Goal: Information Seeking & Learning: Compare options

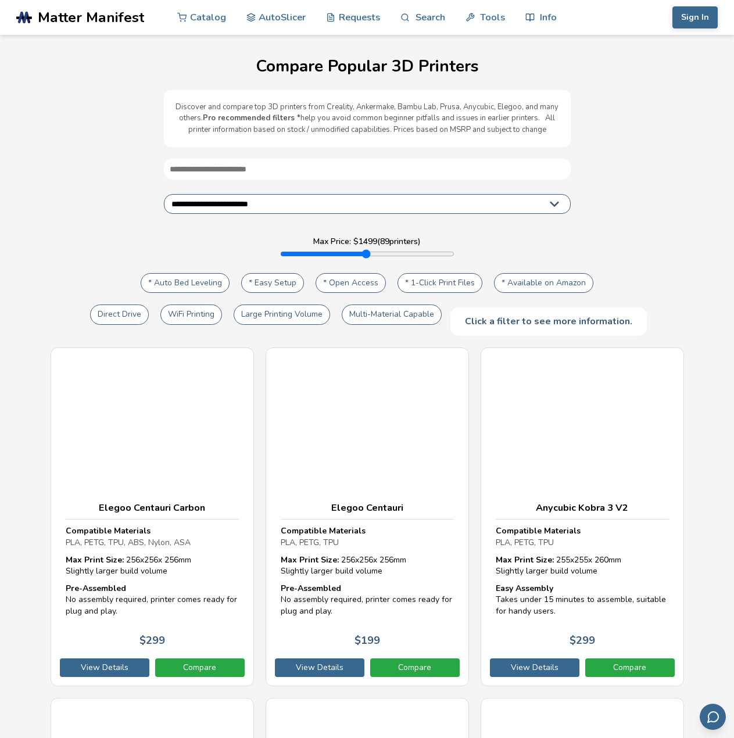
select select "**********"
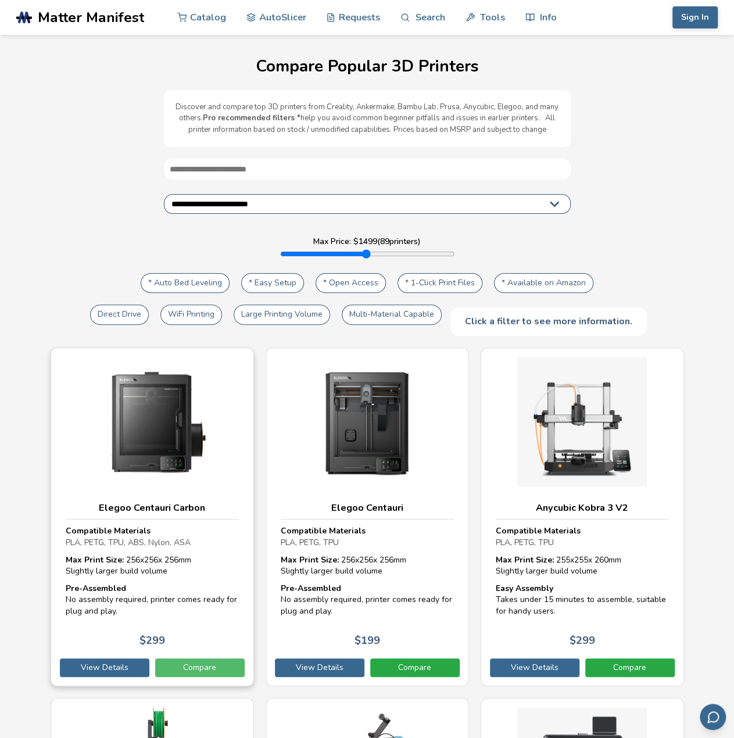
click at [190, 666] on link "Compare" at bounding box center [200, 668] width 90 height 19
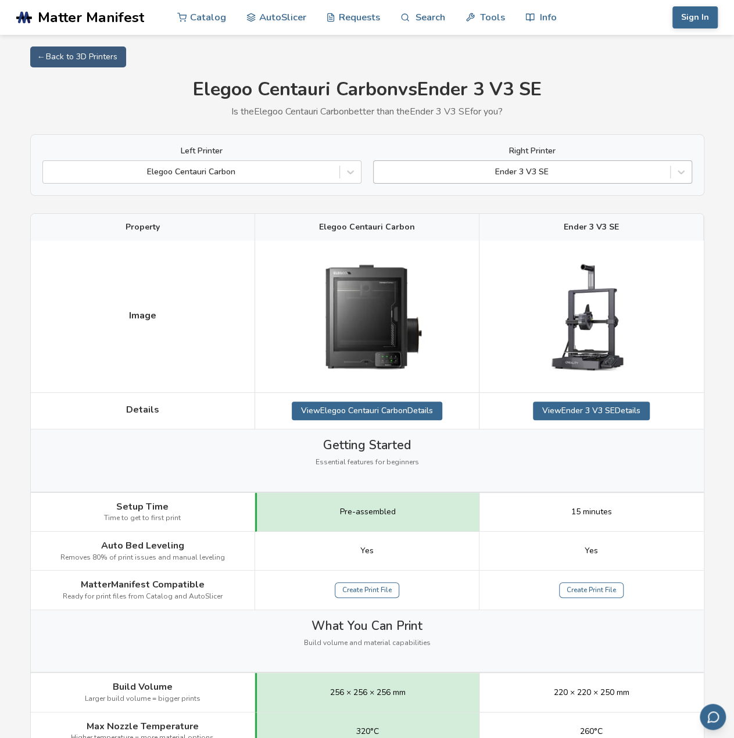
click at [594, 165] on div "Ender 3 V3 SE" at bounding box center [522, 172] width 296 height 16
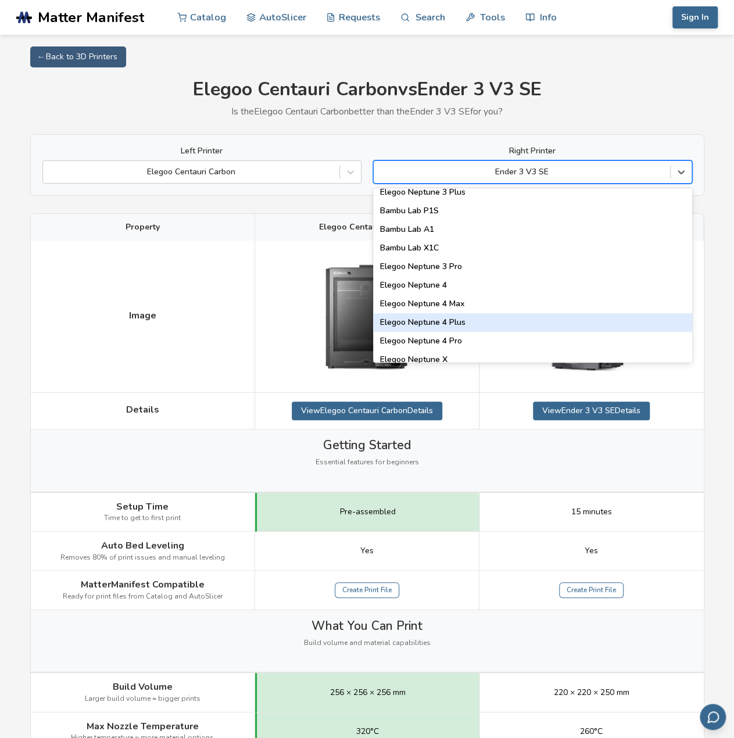
scroll to position [814, 0]
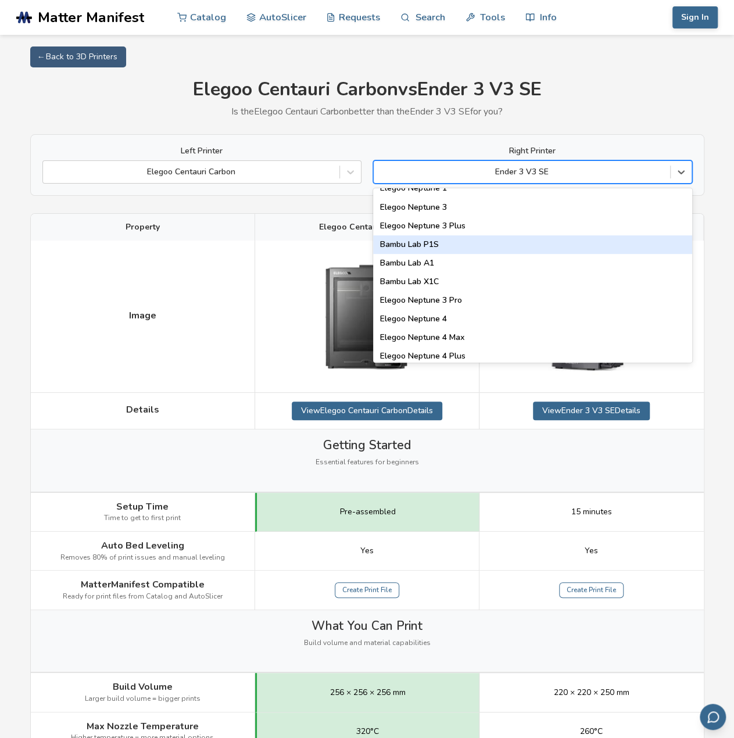
click at [423, 242] on div "Bambu Lab P1S" at bounding box center [532, 244] width 319 height 19
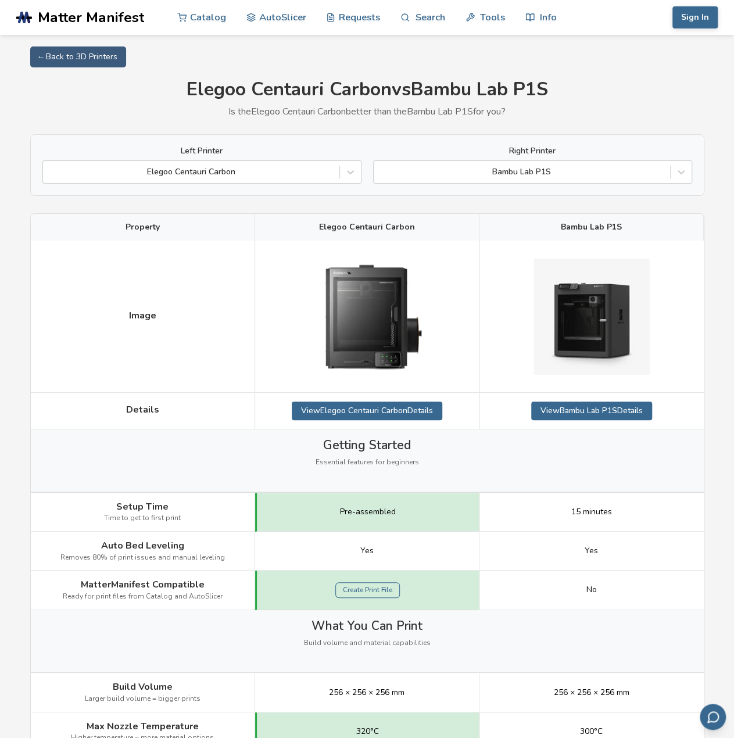
drag, startPoint x: 40, startPoint y: 520, endPoint x: 45, endPoint y: 285, distance: 234.9
click at [503, 166] on div at bounding box center [522, 172] width 285 height 12
